Goal: Task Accomplishment & Management: Use online tool/utility

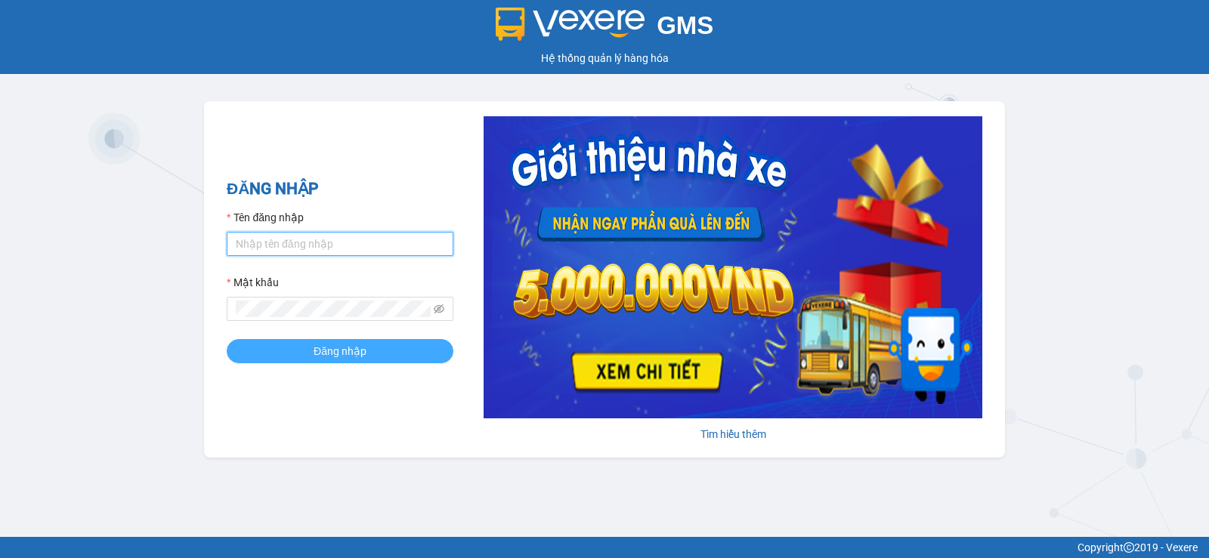
type input "tuanpr.tralanvien"
click at [342, 347] on span "Đăng nhập" at bounding box center [340, 351] width 53 height 17
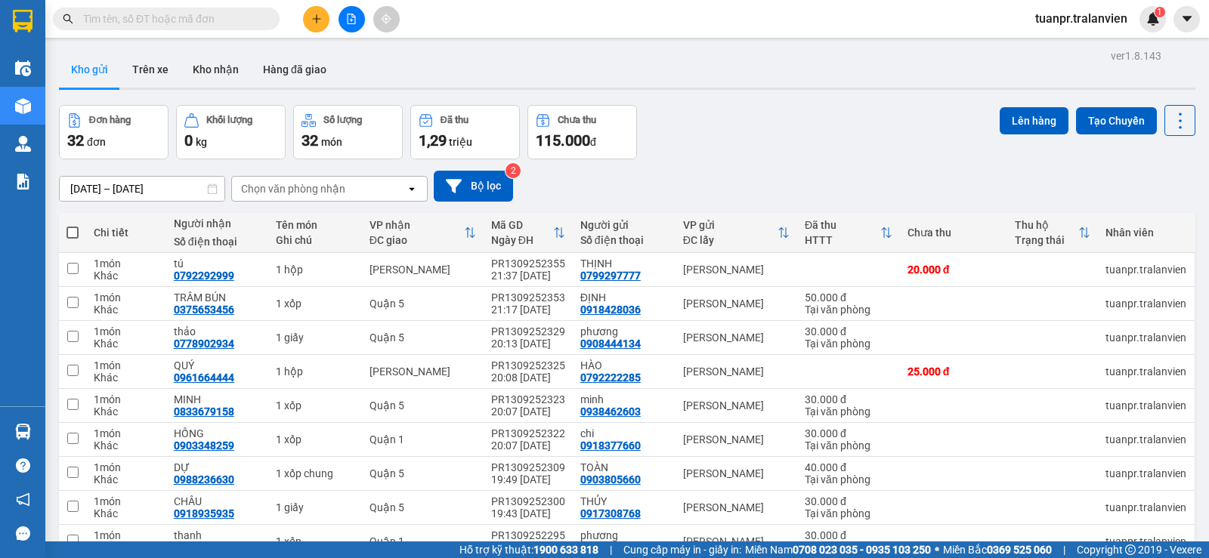
drag, startPoint x: 278, startPoint y: 74, endPoint x: 824, endPoint y: 150, distance: 550.8
click at [824, 150] on div "Đơn hàng 32 đơn Khối lượng 0 kg Số lượng 32 món Đã thu 1,29 triệu Chưa thu 115.…" at bounding box center [627, 132] width 1136 height 54
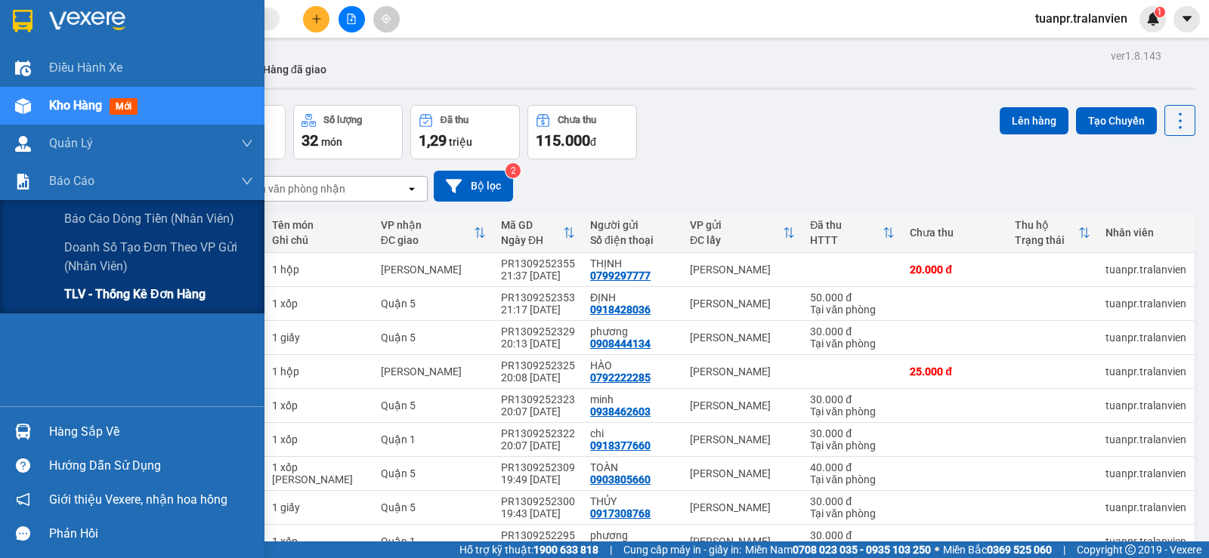
click at [88, 293] on span "TLV - Thống kê đơn hàng" at bounding box center [134, 294] width 141 height 19
